Goal: Find specific page/section: Find specific page/section

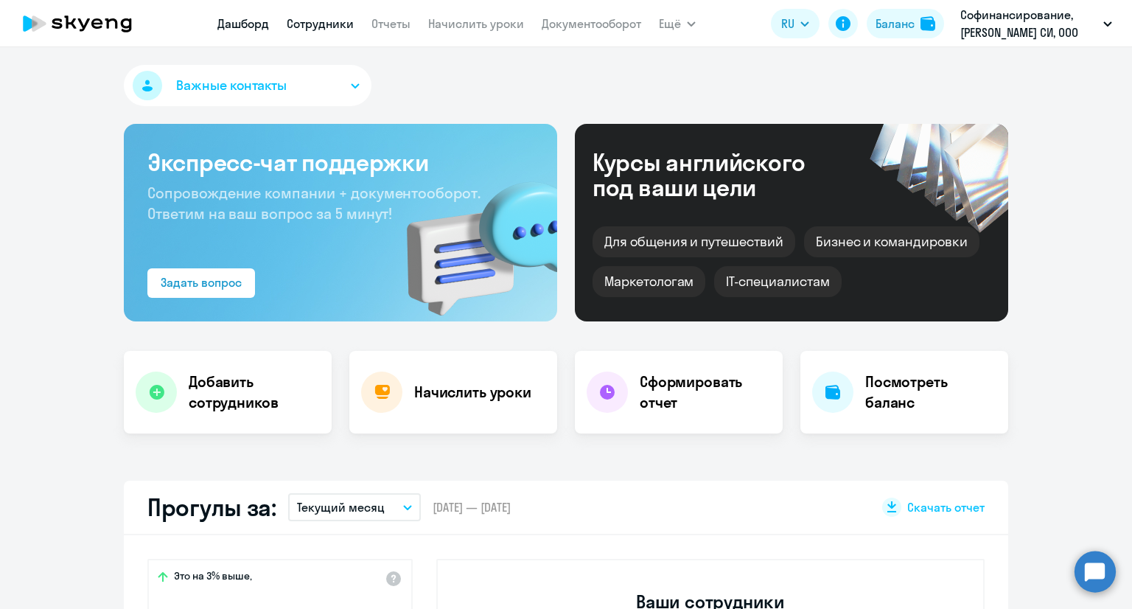
click at [321, 18] on app-menu-item-link "Сотрудники" at bounding box center [320, 24] width 67 height 18
click at [321, 32] on app-menu-item-link "Сотрудники" at bounding box center [320, 24] width 67 height 18
click at [321, 24] on link "Сотрудники" at bounding box center [320, 23] width 67 height 15
select select "30"
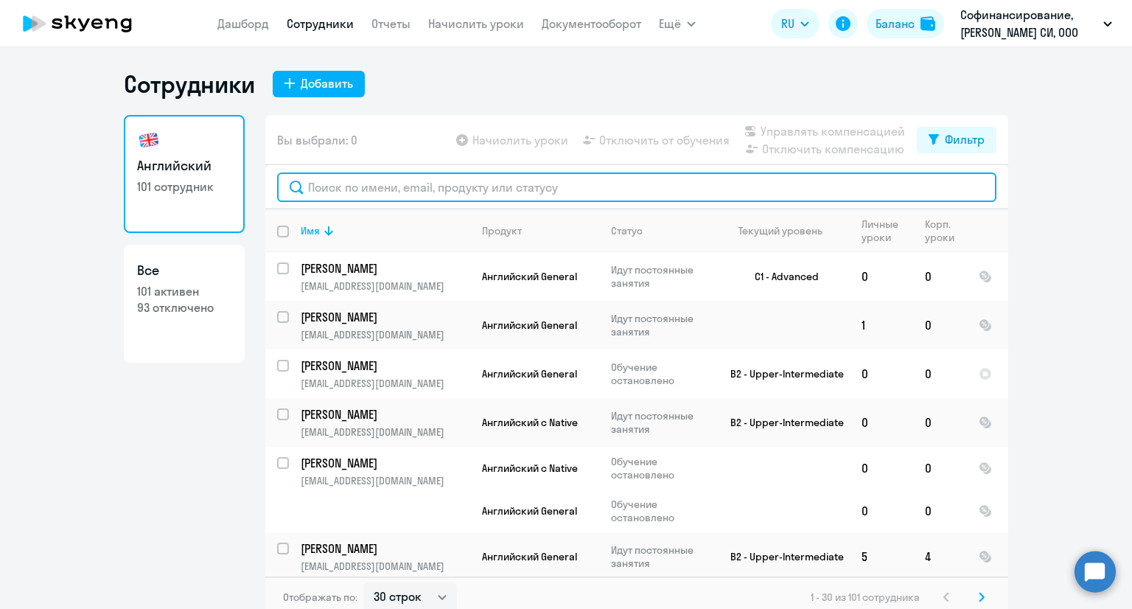
click at [344, 192] on input "text" at bounding box center [636, 186] width 719 height 29
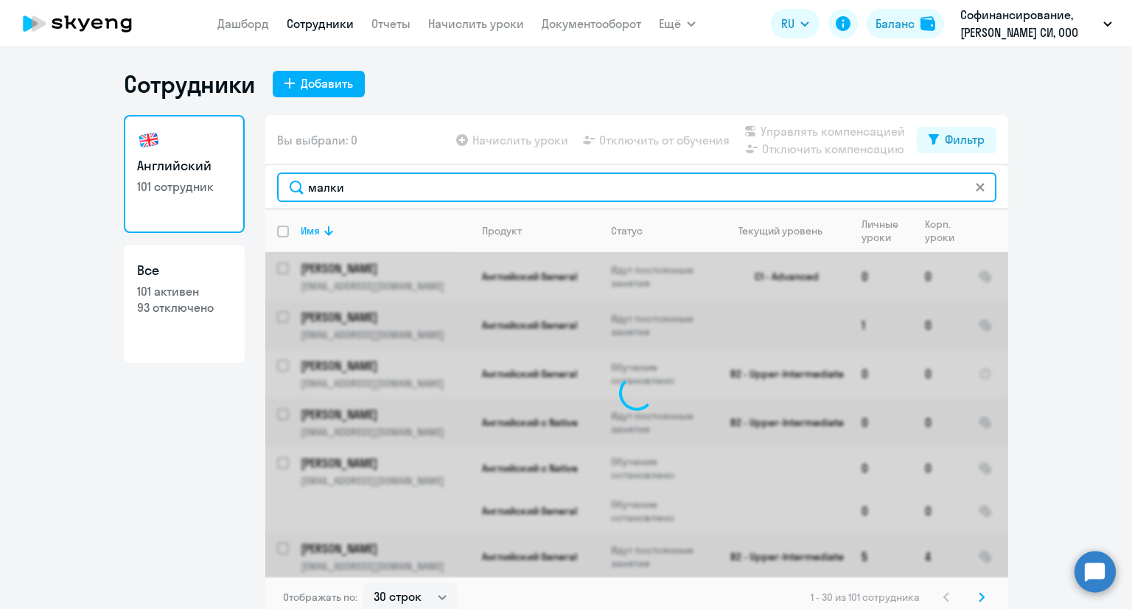
type input "[PERSON_NAME]"
